Goal: Information Seeking & Learning: Check status

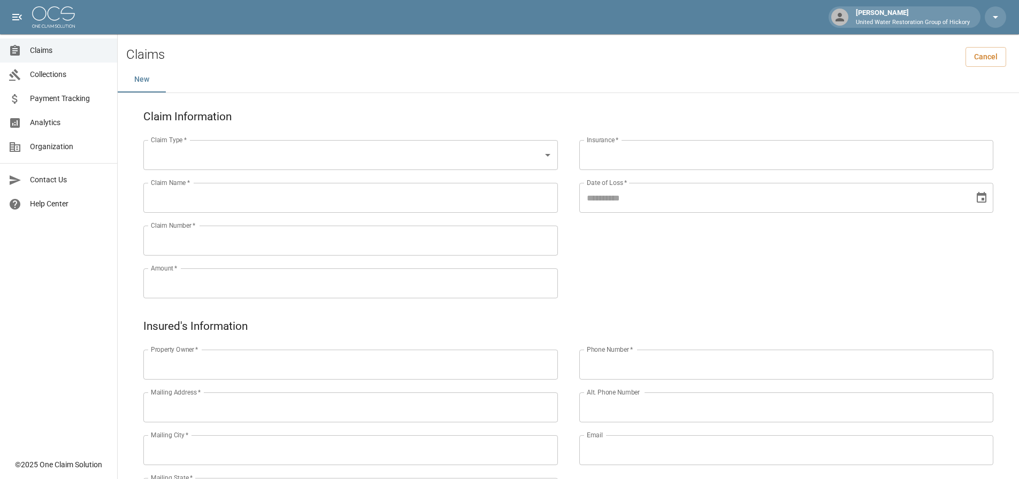
click at [63, 74] on span "Collections" at bounding box center [69, 74] width 79 height 11
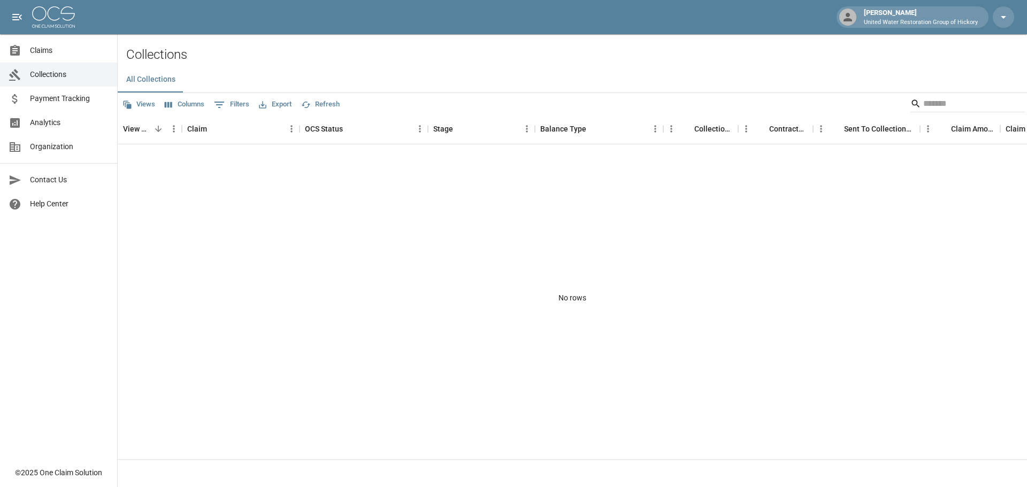
click at [56, 53] on span "Claims" at bounding box center [69, 50] width 79 height 11
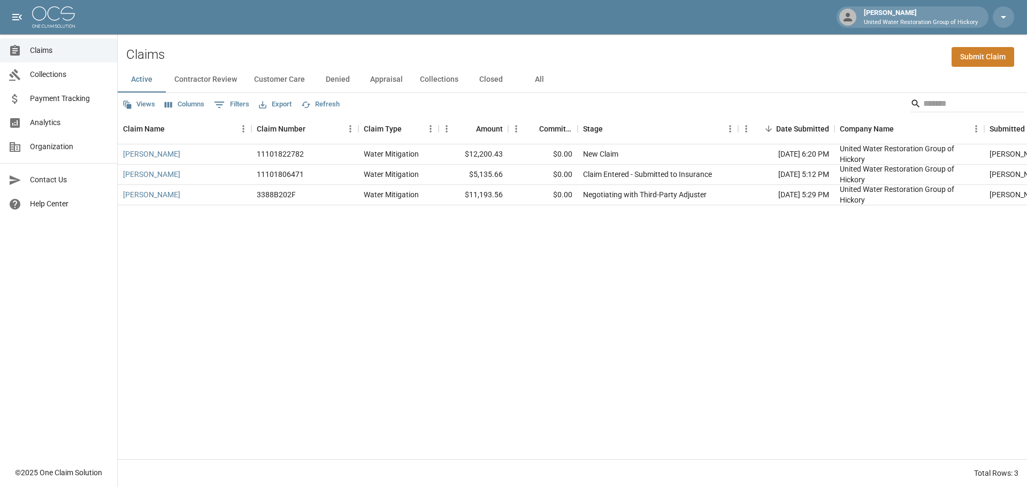
click at [717, 94] on div "Views Columns 0 Filters Export Refresh" at bounding box center [572, 103] width 909 height 21
click at [783, 70] on div "Active Contractor Review Customer Care Denied Appraisal Collections Closed All" at bounding box center [572, 80] width 909 height 26
click at [33, 51] on span "Claims" at bounding box center [69, 50] width 79 height 11
click at [589, 54] on div "Claims Submit Claim" at bounding box center [572, 50] width 909 height 33
drag, startPoint x: 382, startPoint y: 47, endPoint x: 373, endPoint y: 47, distance: 9.1
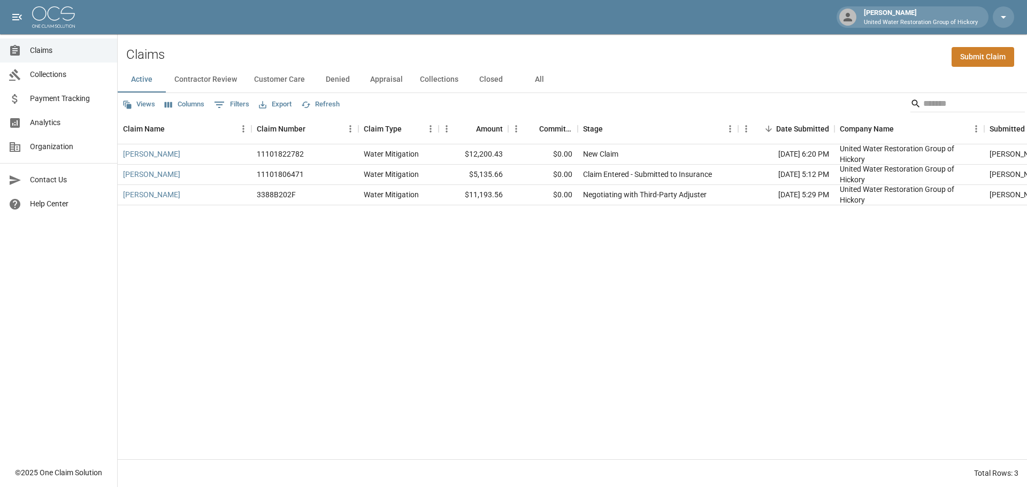
click at [382, 47] on div "Claims Submit Claim" at bounding box center [572, 50] width 909 height 33
click at [582, 317] on div "[PERSON_NAME] 11101822782 Water Mitigation $12,200.43 $0.00 New Claim [DATE] 6:…" at bounding box center [618, 301] width 1000 height 315
click at [154, 195] on link "[PERSON_NAME]" at bounding box center [151, 194] width 57 height 11
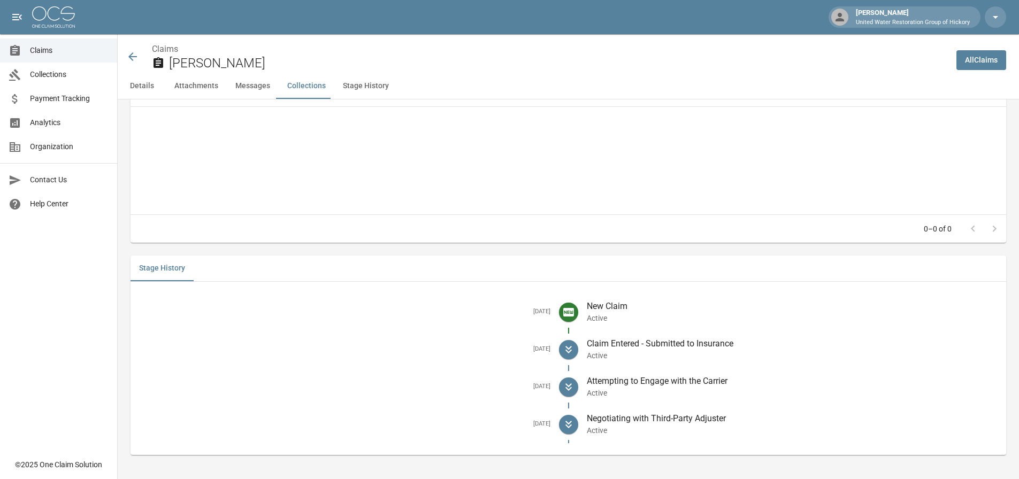
scroll to position [1285, 0]
